Goal: Transaction & Acquisition: Obtain resource

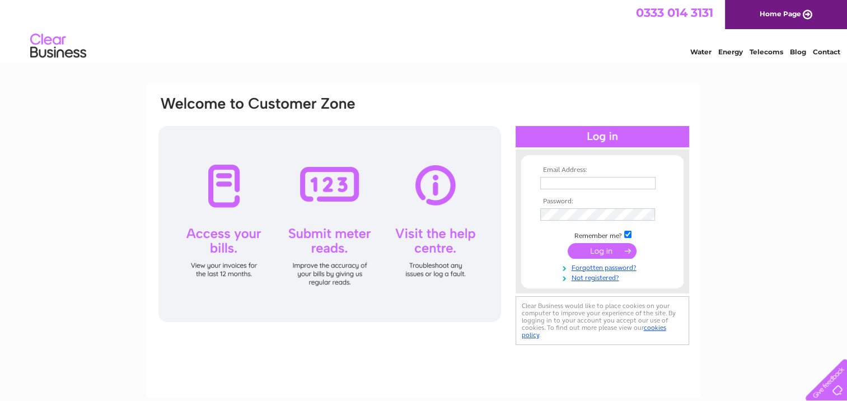
click at [616, 181] on input "text" at bounding box center [597, 183] width 115 height 12
type input "[EMAIL_ADDRESS][DOMAIN_NAME]"
click at [568, 244] on input "submit" at bounding box center [602, 252] width 69 height 16
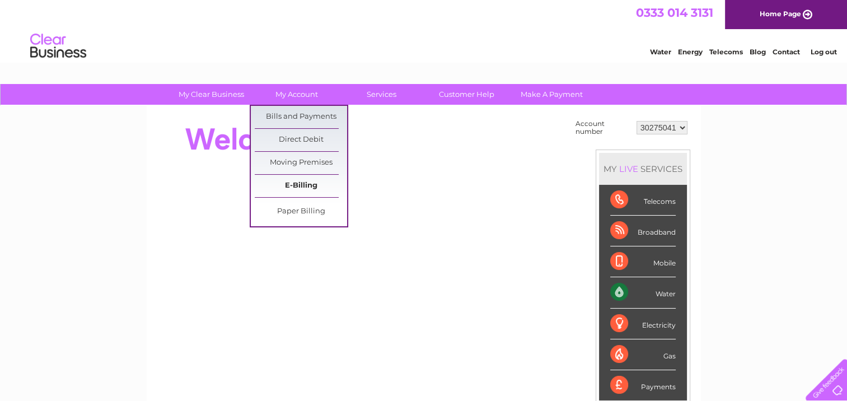
click at [287, 188] on link "E-Billing" at bounding box center [301, 186] width 92 height 22
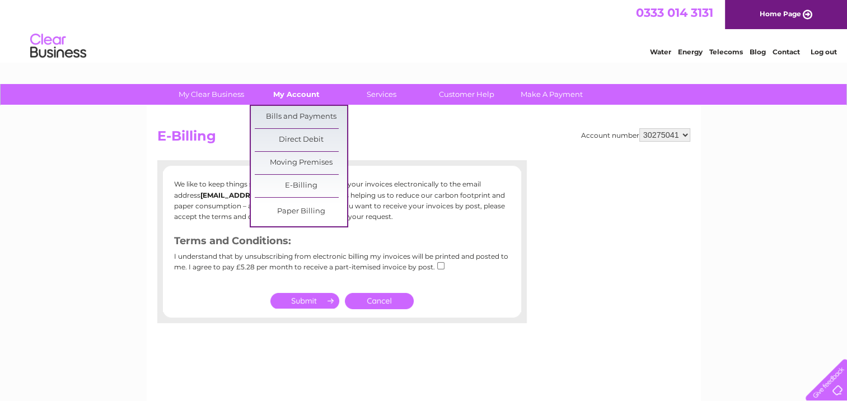
click at [305, 96] on link "My Account" at bounding box center [296, 94] width 92 height 21
click at [301, 115] on link "Bills and Payments" at bounding box center [301, 117] width 92 height 22
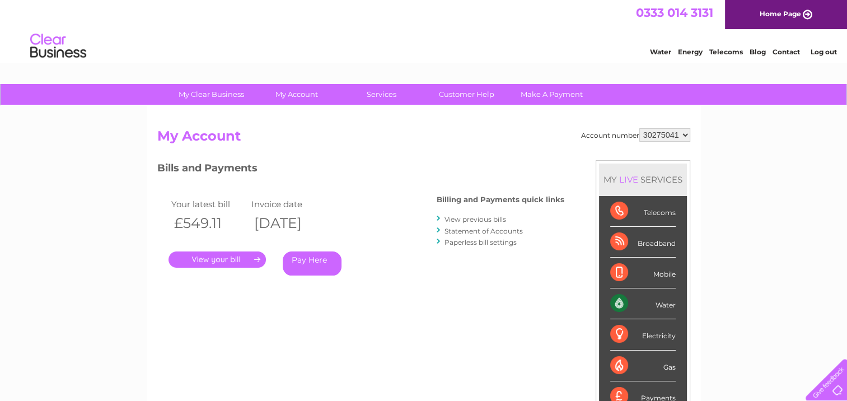
click at [235, 260] on link "." at bounding box center [217, 259] width 97 height 16
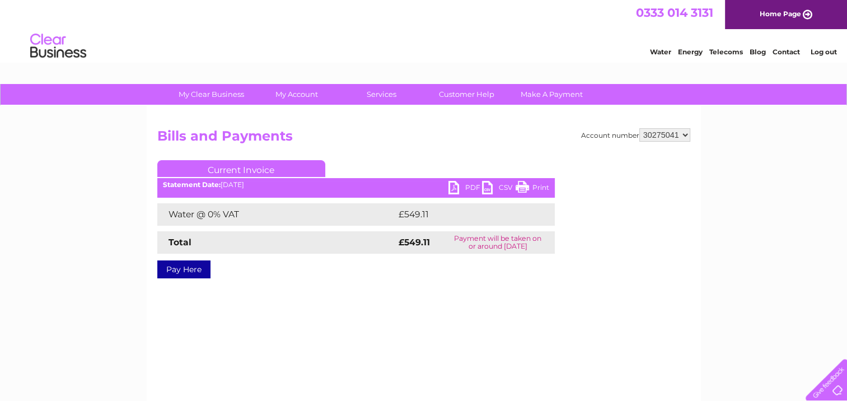
click at [460, 190] on link "PDF" at bounding box center [465, 189] width 34 height 16
